Goal: Find specific page/section: Find specific page/section

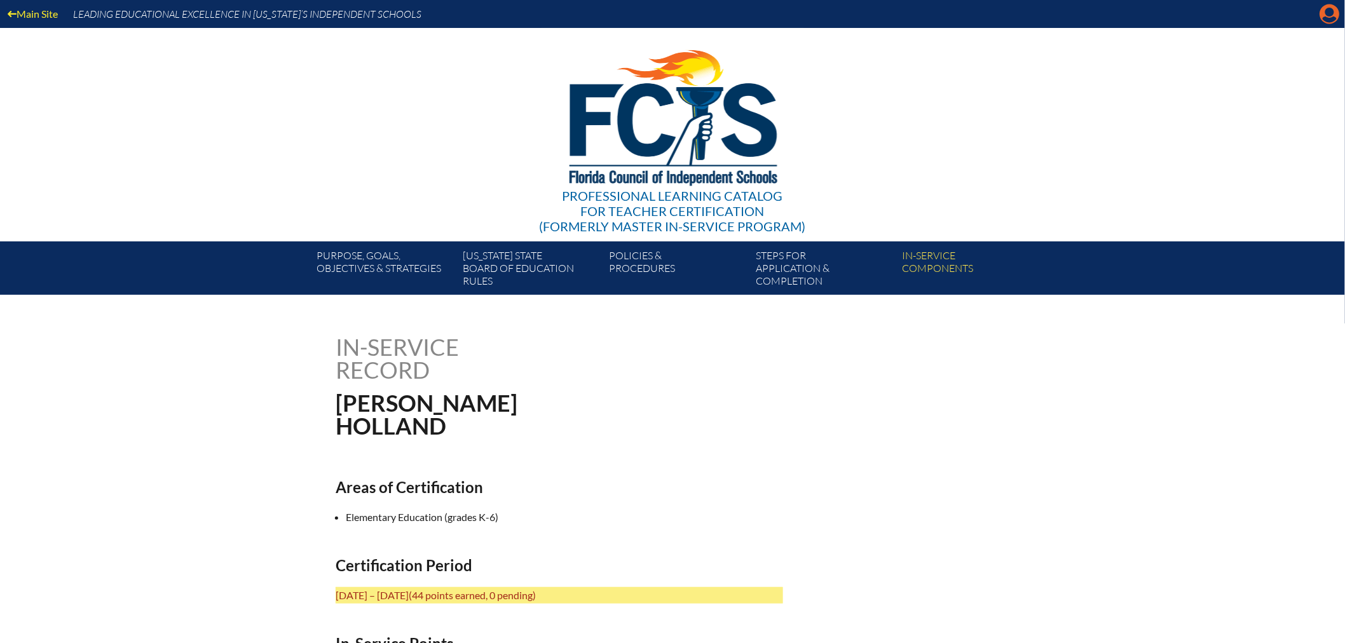
click at [1322, 16] on icon at bounding box center [1330, 14] width 20 height 20
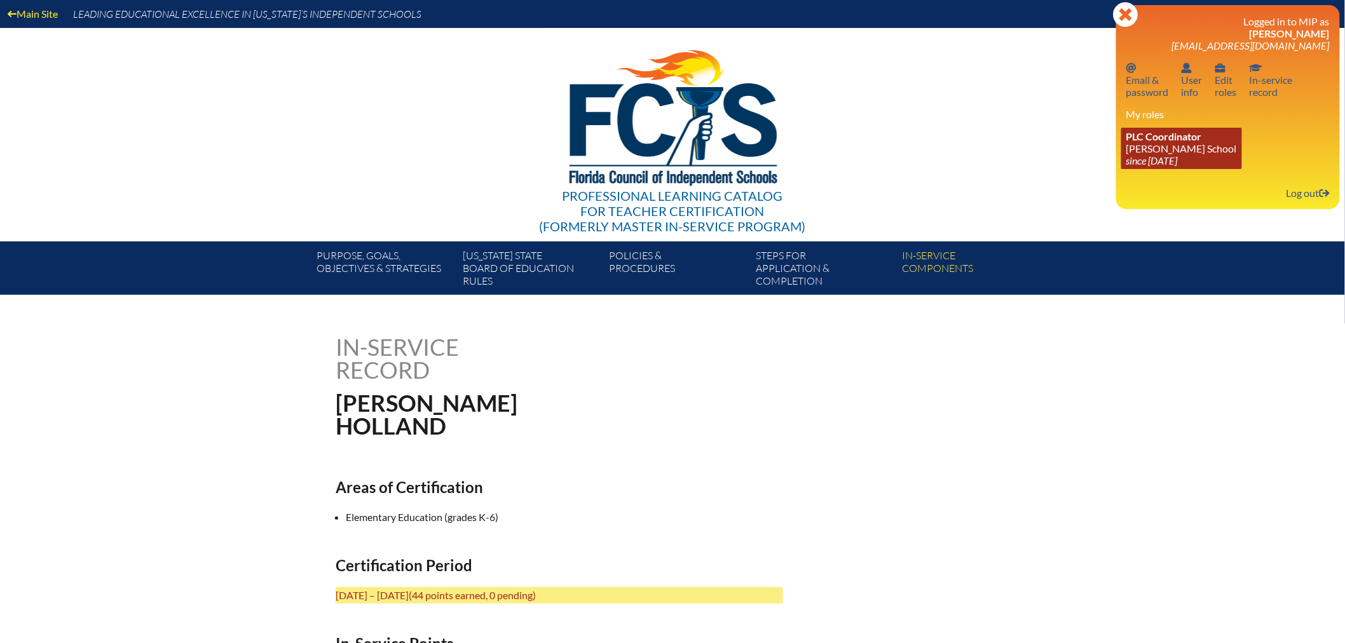
click at [1148, 138] on span "PLC Coordinator" at bounding box center [1164, 136] width 76 height 12
click at [1161, 137] on span "PLC Coordinator" at bounding box center [1164, 136] width 76 height 12
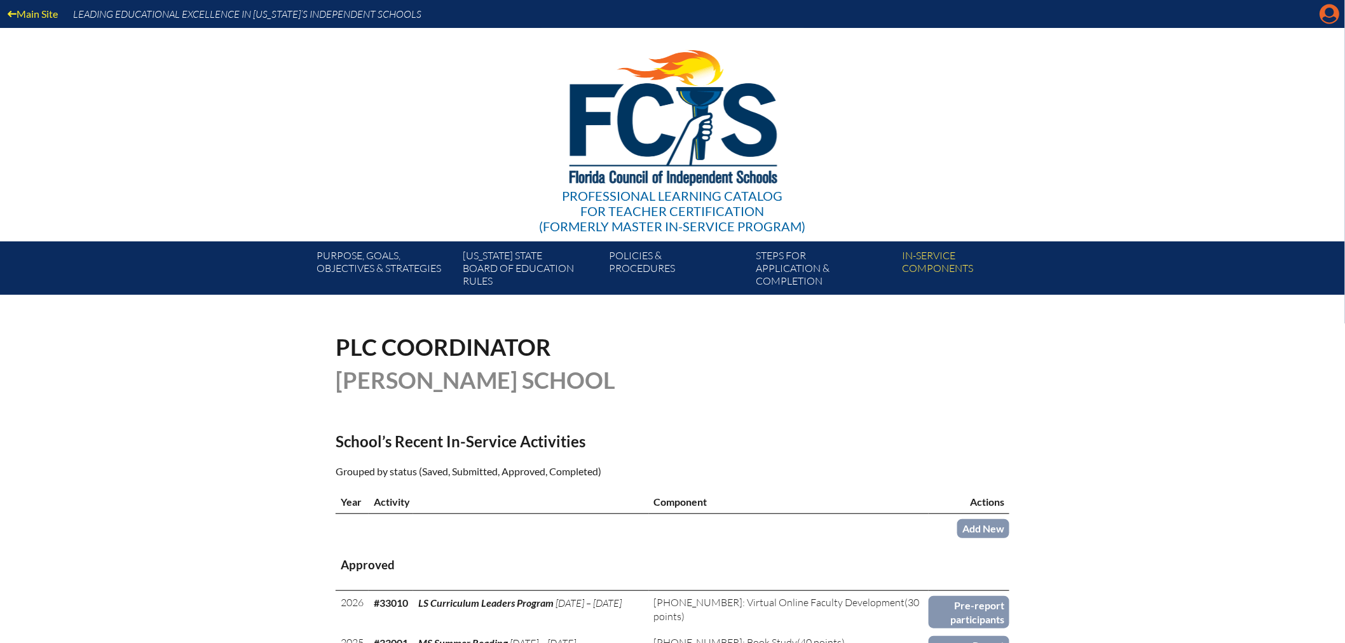
click at [1329, 9] on icon "Manage account" at bounding box center [1330, 14] width 20 height 20
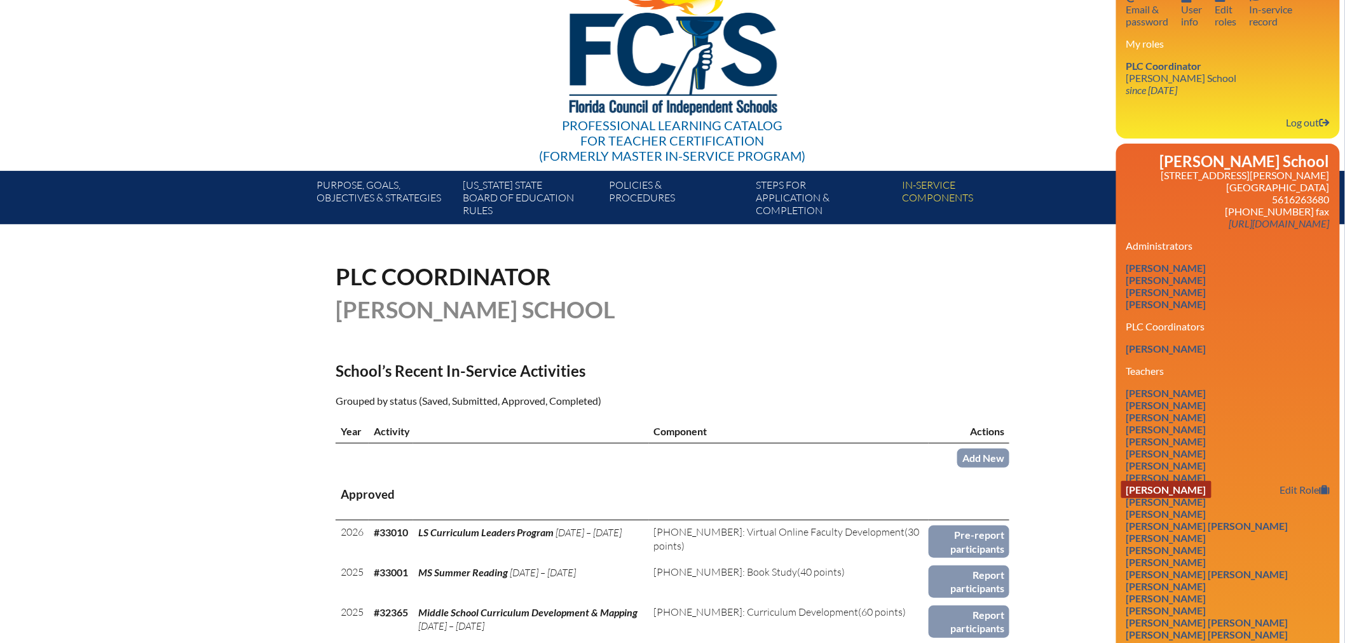
scroll to position [141, 0]
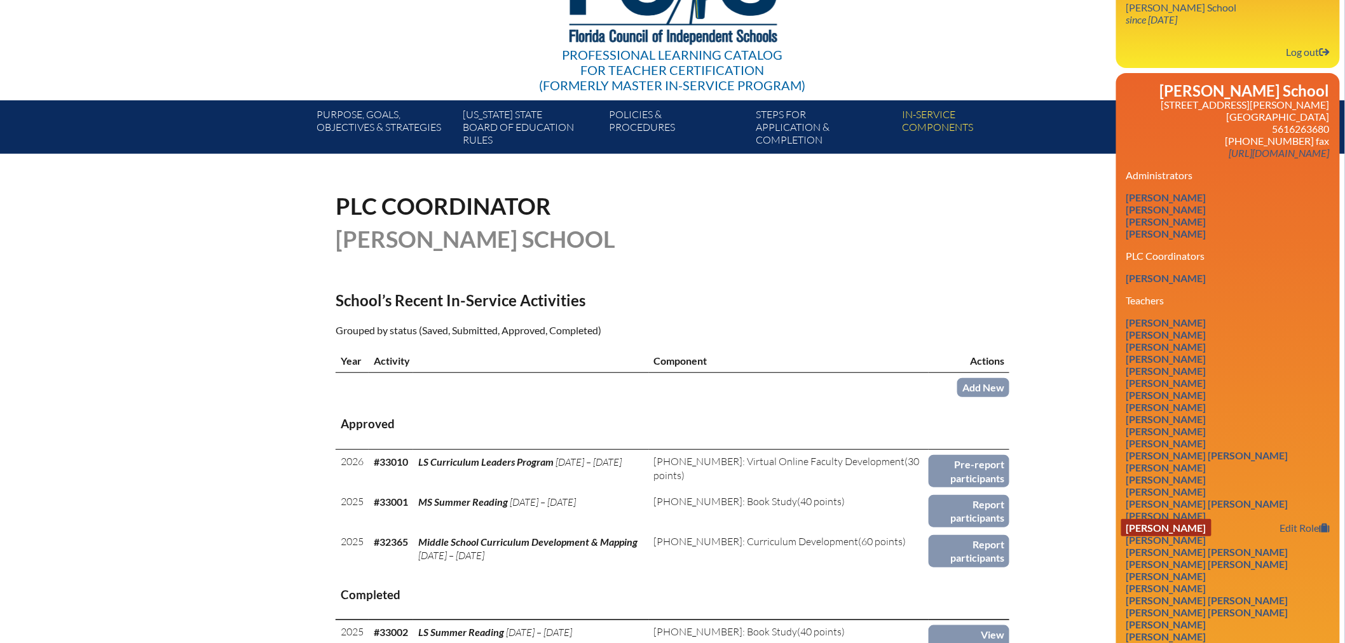
click at [1190, 519] on link "[PERSON_NAME]" at bounding box center [1166, 527] width 90 height 17
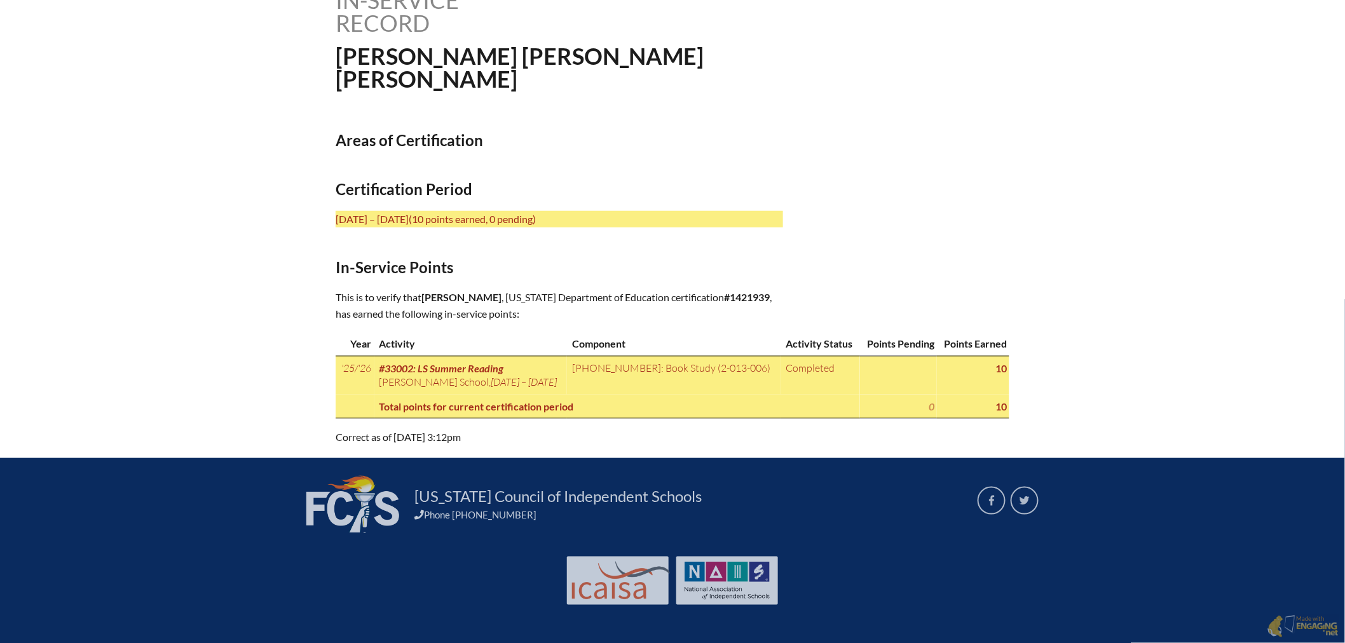
scroll to position [354, 0]
